Goal: Obtain resource: Obtain resource

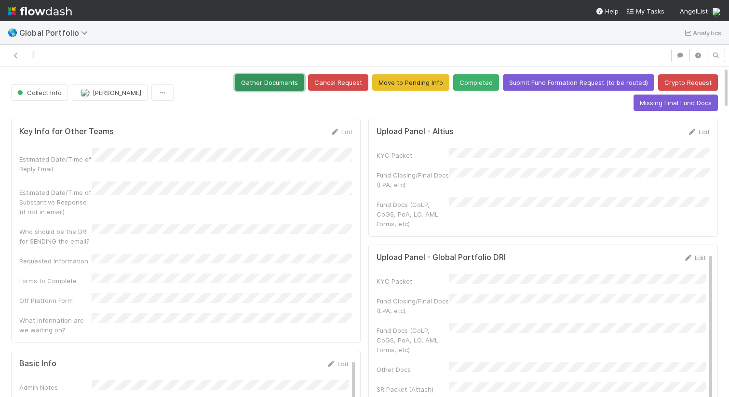
click at [296, 77] on button "Gather Documents" at bounding box center [269, 82] width 69 height 16
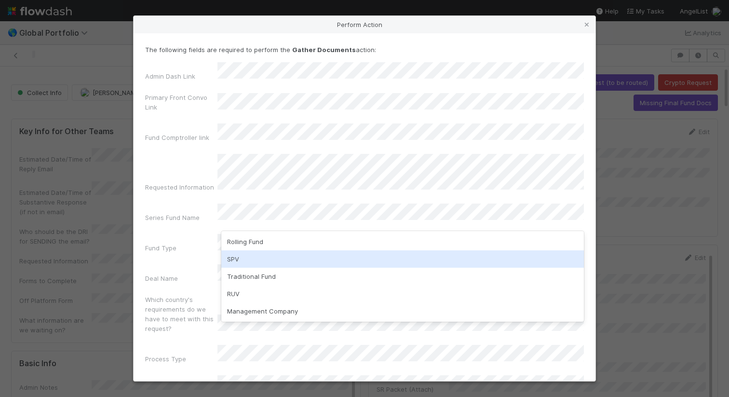
click at [271, 255] on div "SPV" at bounding box center [402, 258] width 363 height 17
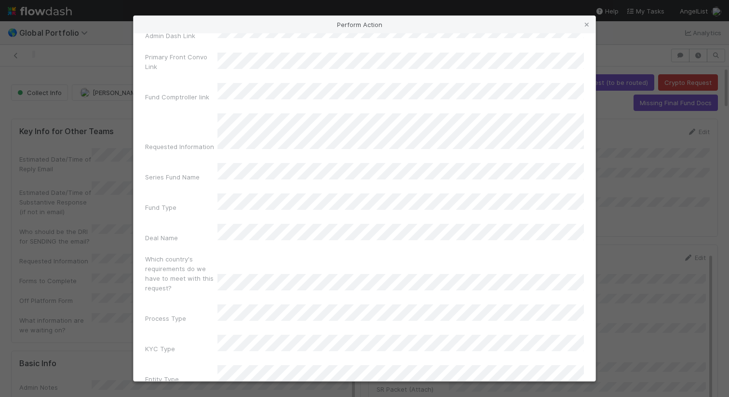
scroll to position [59, 0]
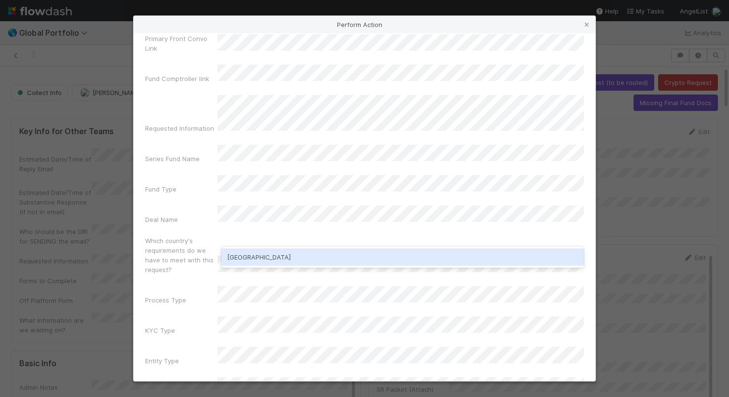
click at [292, 260] on div "Poland" at bounding box center [402, 256] width 363 height 17
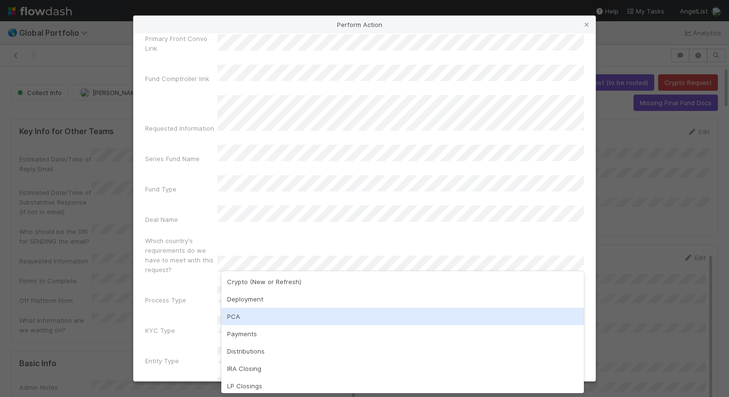
click at [287, 313] on div "PCA" at bounding box center [402, 316] width 363 height 17
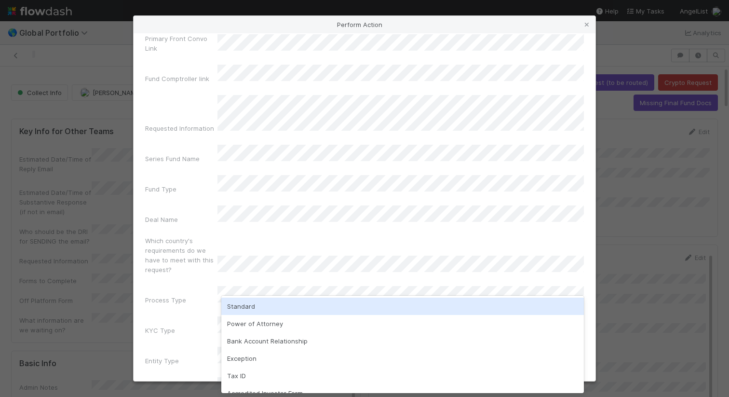
click at [294, 305] on div "Standard" at bounding box center [402, 305] width 363 height 17
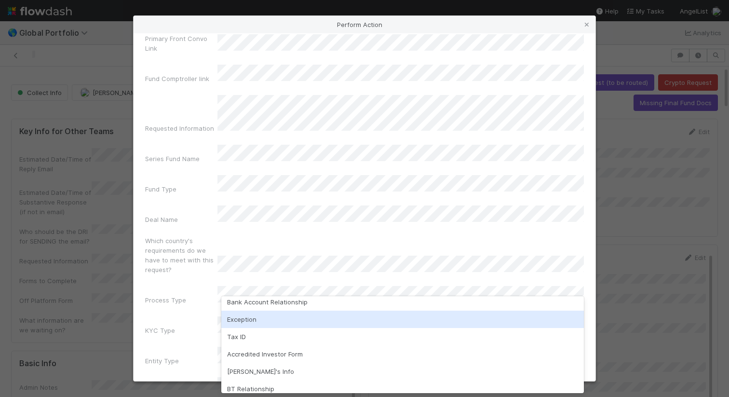
scroll to position [28, 0]
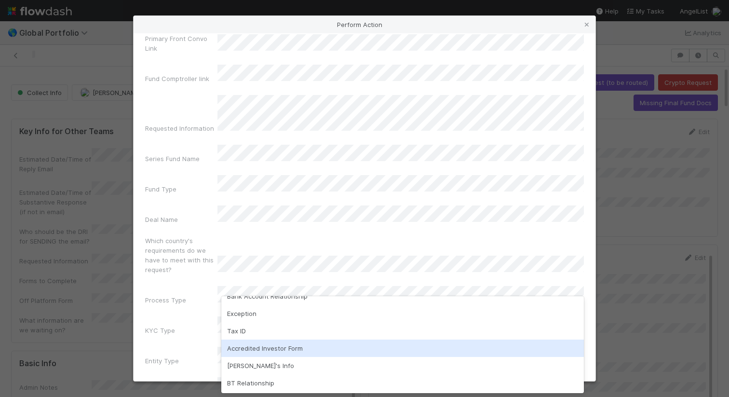
click at [296, 343] on div "Accredited Investor Form" at bounding box center [402, 347] width 363 height 17
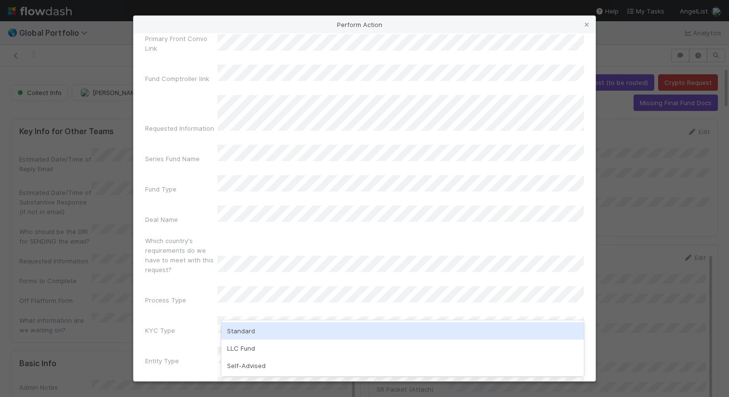
click at [291, 326] on div "Standard" at bounding box center [402, 330] width 363 height 17
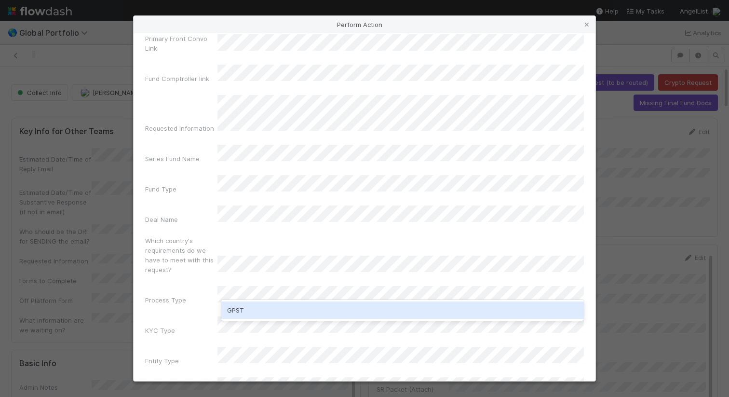
click at [308, 310] on div "GPST" at bounding box center [402, 309] width 363 height 17
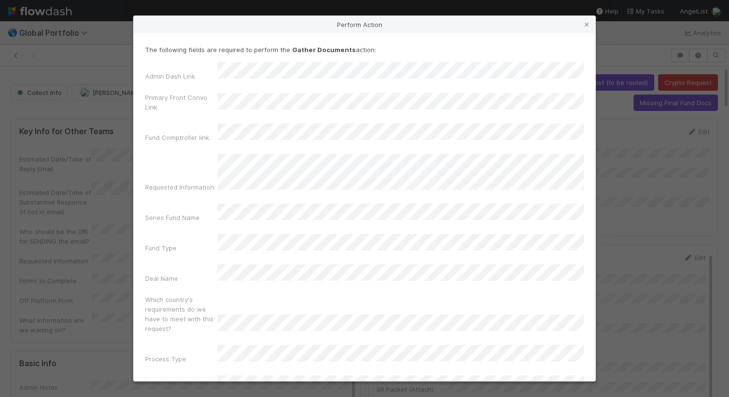
scroll to position [59, 0]
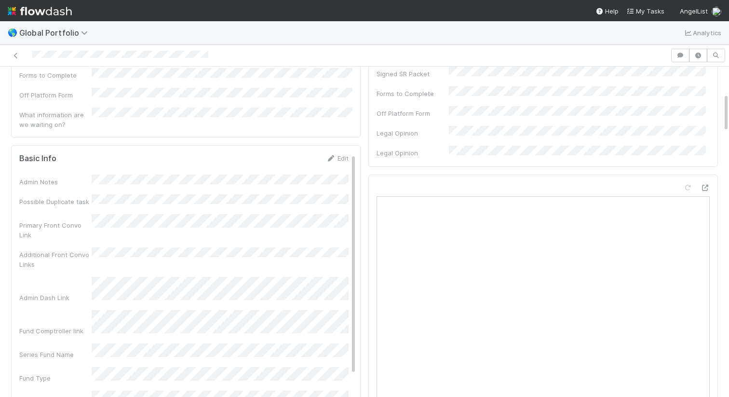
scroll to position [233, 0]
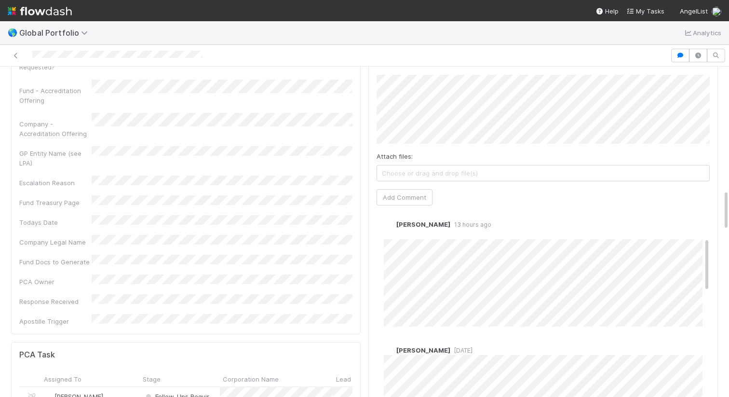
scroll to position [125, 0]
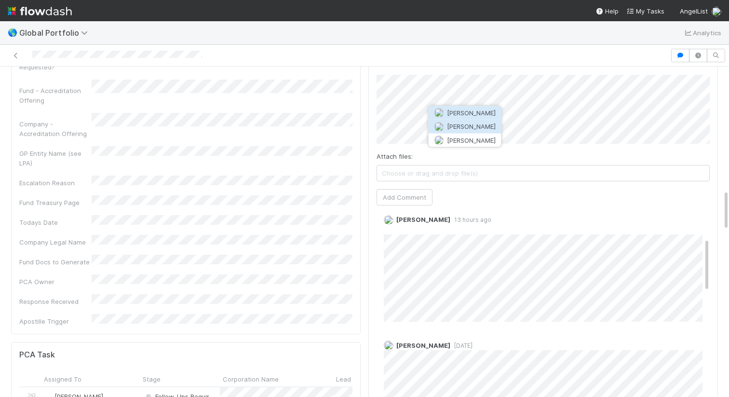
click at [482, 127] on span "[PERSON_NAME]" at bounding box center [471, 126] width 49 height 8
click at [369, 94] on div "Comments Attach files: Choose or drag and drop file(s) Add Comment [PERSON_NAME…" at bounding box center [543, 253] width 350 height 409
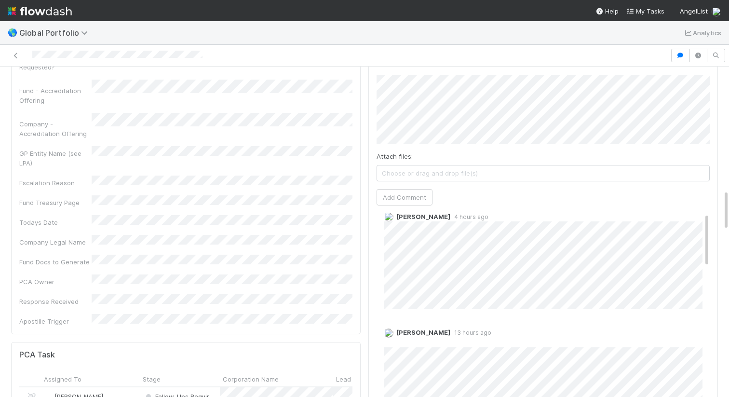
scroll to position [0, 0]
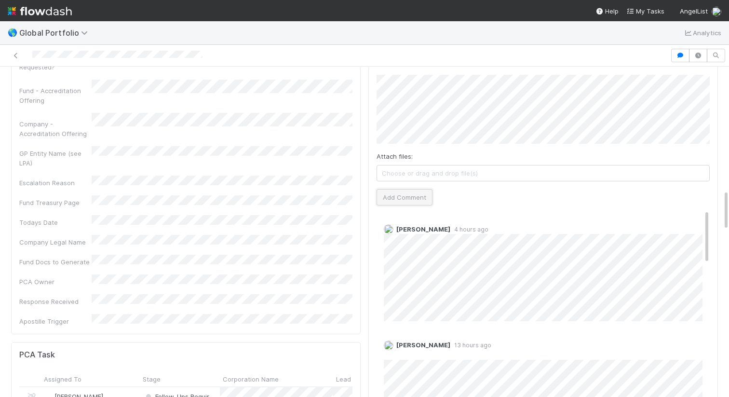
click at [414, 195] on button "Add Comment" at bounding box center [405, 197] width 56 height 16
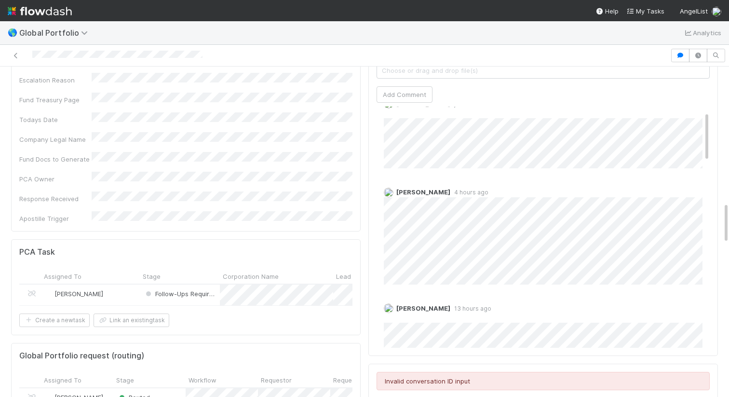
scroll to position [24, 0]
